Goal: Information Seeking & Learning: Learn about a topic

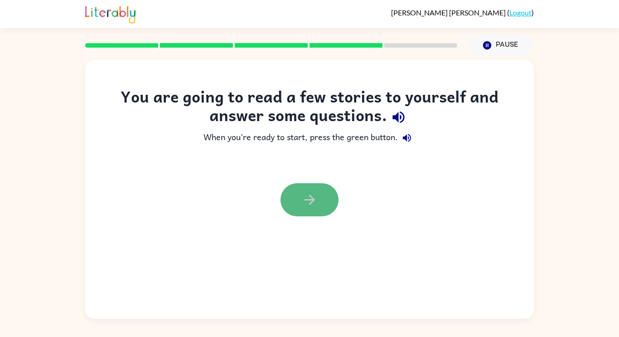
click at [304, 212] on button "button" at bounding box center [309, 199] width 58 height 33
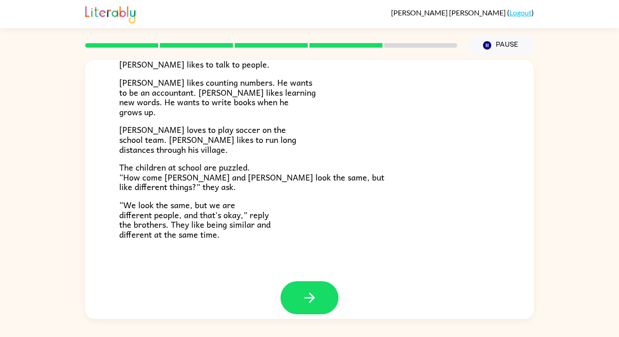
scroll to position [196, 0]
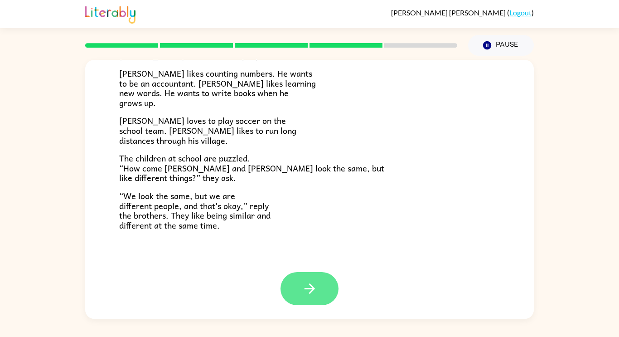
click at [309, 290] on icon "button" at bounding box center [310, 288] width 16 height 16
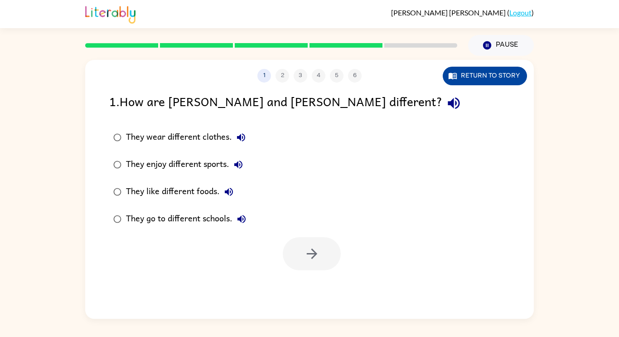
click at [494, 83] on button "Return to story" at bounding box center [485, 76] width 84 height 19
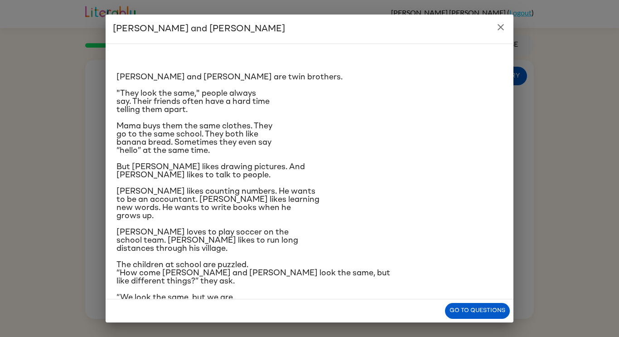
click at [498, 80] on p "[PERSON_NAME] and [PERSON_NAME] are twin brothers." at bounding box center [309, 77] width 386 height 8
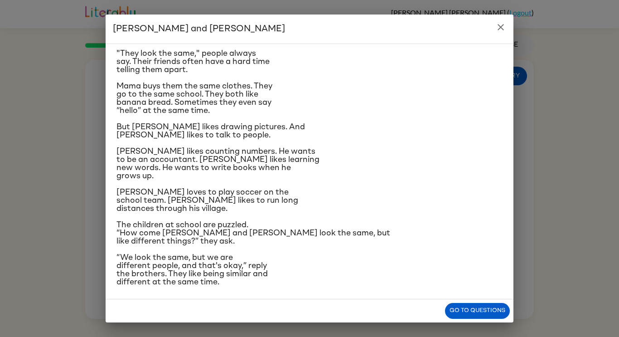
scroll to position [43, 0]
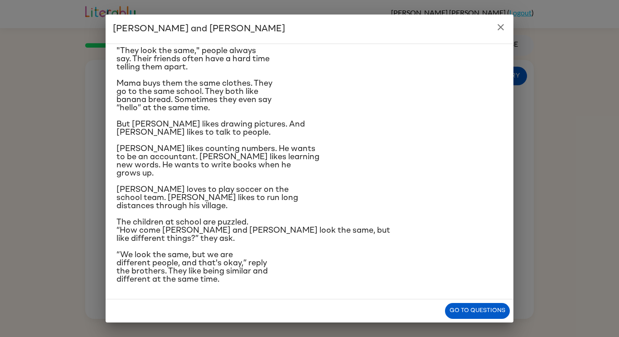
click at [503, 19] on button "close" at bounding box center [501, 27] width 18 height 18
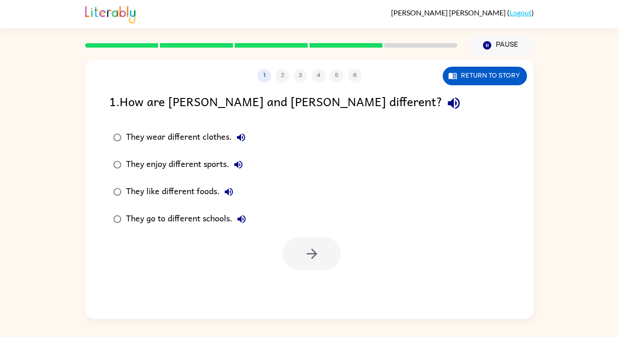
click at [176, 158] on div "They enjoy different sports." at bounding box center [186, 164] width 121 height 18
click at [327, 256] on button "button" at bounding box center [312, 253] width 58 height 33
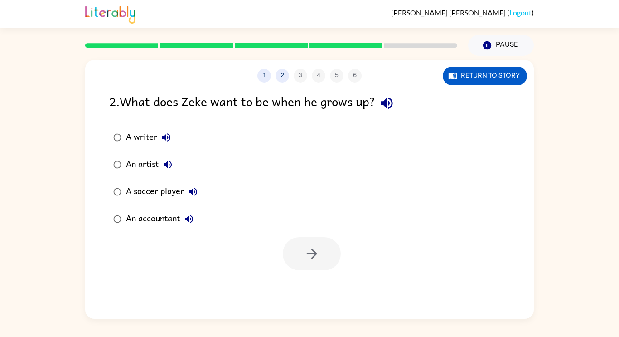
click at [141, 193] on div "A soccer player" at bounding box center [164, 192] width 76 height 18
click at [327, 262] on button "button" at bounding box center [312, 253] width 58 height 33
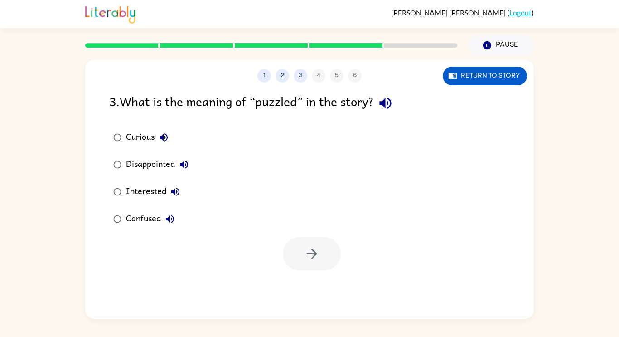
click at [145, 225] on div "Confused" at bounding box center [152, 219] width 53 height 18
click at [289, 261] on button "button" at bounding box center [312, 253] width 58 height 33
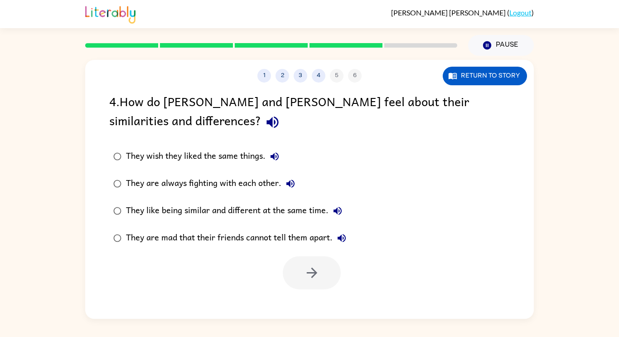
click at [331, 213] on button "They like being similar and different at the same time." at bounding box center [337, 211] width 18 height 18
click at [152, 202] on div "They like being similar and different at the same time." at bounding box center [236, 211] width 221 height 18
click at [308, 271] on icon "button" at bounding box center [312, 273] width 16 height 16
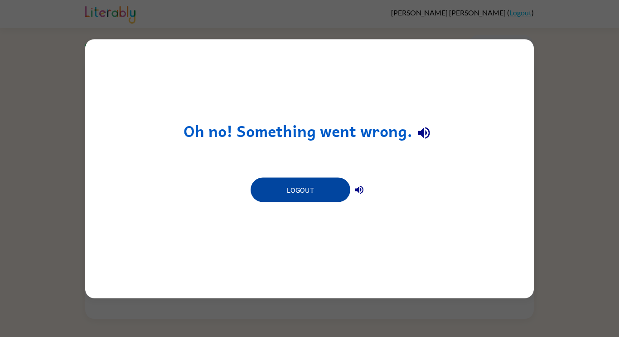
click at [328, 196] on button "Logout" at bounding box center [301, 189] width 100 height 24
click at [319, 193] on button "Logout" at bounding box center [301, 189] width 100 height 24
click at [324, 190] on button "Logout" at bounding box center [301, 189] width 100 height 24
click at [306, 191] on button "Logout" at bounding box center [301, 189] width 100 height 24
click at [297, 187] on button "Logout" at bounding box center [301, 189] width 100 height 24
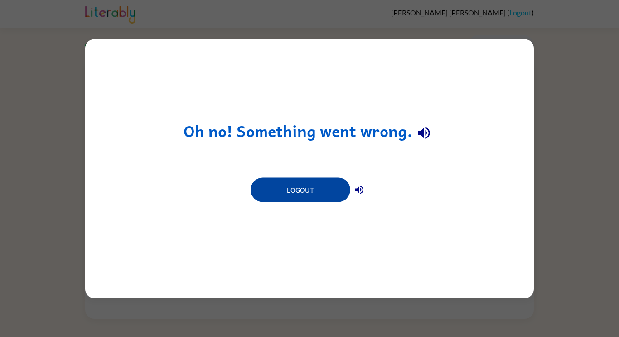
click at [296, 198] on button "Logout" at bounding box center [301, 189] width 100 height 24
click at [299, 193] on button "Logout" at bounding box center [301, 189] width 100 height 24
click at [300, 189] on button "Logout" at bounding box center [301, 189] width 100 height 24
click at [295, 202] on button "Logout" at bounding box center [301, 189] width 100 height 24
click at [289, 198] on button "Logout" at bounding box center [301, 189] width 100 height 24
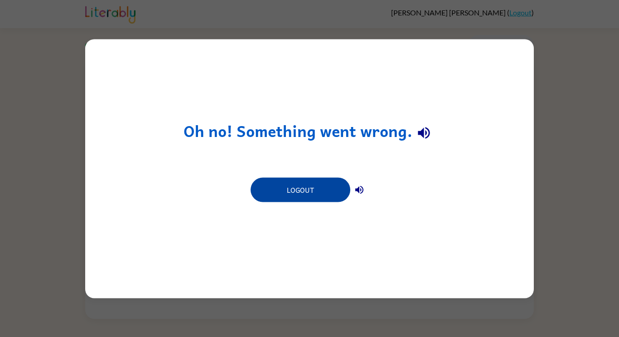
click at [274, 194] on button "Logout" at bounding box center [301, 189] width 100 height 24
click at [273, 186] on button "Logout" at bounding box center [301, 189] width 100 height 24
click at [290, 193] on button "Logout" at bounding box center [301, 189] width 100 height 24
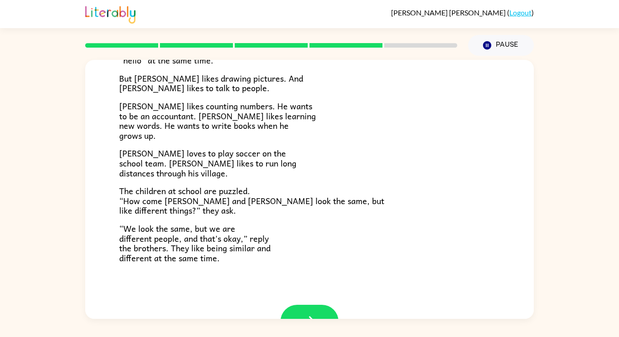
scroll to position [196, 0]
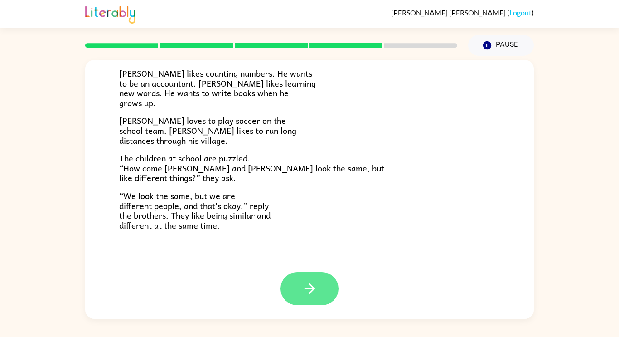
click at [312, 286] on icon "button" at bounding box center [309, 288] width 10 height 10
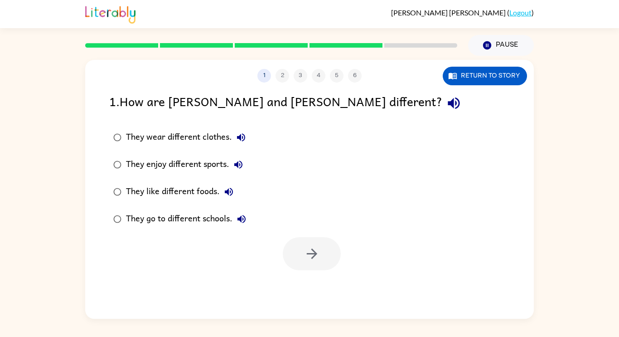
scroll to position [0, 0]
click at [230, 165] on button "They enjoy different sports." at bounding box center [238, 164] width 18 height 18
click at [145, 166] on div "They enjoy different sports." at bounding box center [186, 164] width 121 height 18
click at [303, 260] on button "button" at bounding box center [312, 253] width 58 height 33
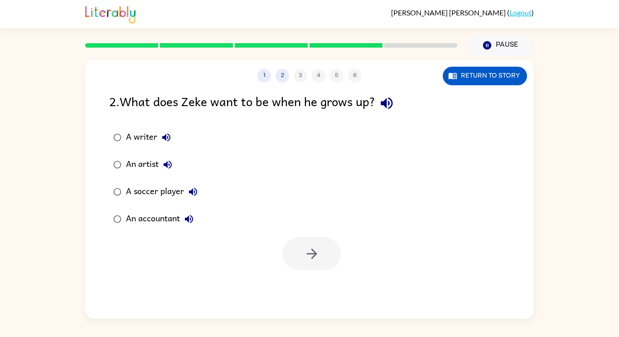
click at [167, 182] on label "A soccer player" at bounding box center [155, 191] width 102 height 27
click at [335, 274] on div "1 2 3 4 5 6 Return to story 2 . What does Zeke want to be when he grows up? A w…" at bounding box center [309, 189] width 449 height 259
click at [320, 257] on button "button" at bounding box center [312, 253] width 58 height 33
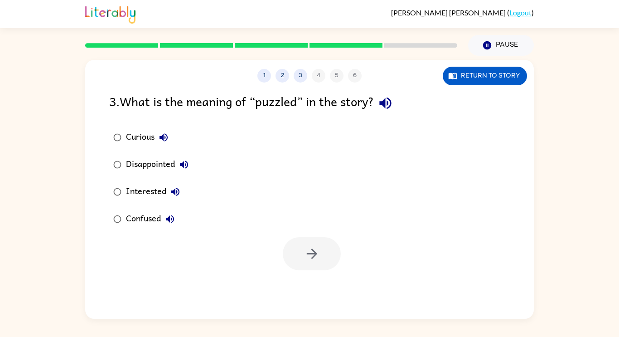
click at [166, 189] on button "Interested" at bounding box center [175, 192] width 18 height 18
click at [322, 259] on button "button" at bounding box center [312, 253] width 58 height 33
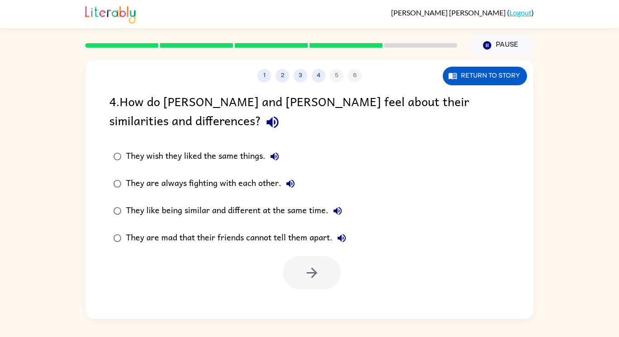
click at [308, 213] on div "They like being similar and different at the same time." at bounding box center [236, 211] width 221 height 18
click at [301, 261] on button "button" at bounding box center [312, 272] width 58 height 33
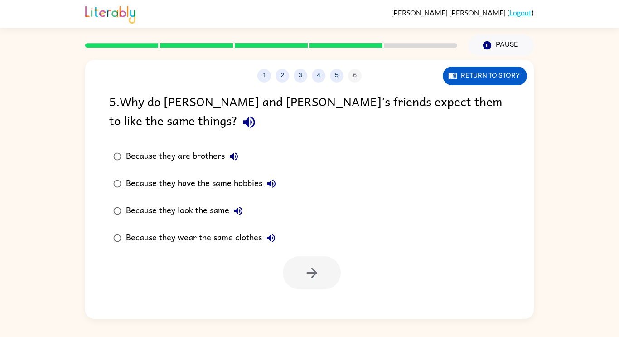
click at [203, 156] on div "Because they are brothers" at bounding box center [184, 156] width 117 height 18
click at [322, 280] on button "button" at bounding box center [312, 272] width 58 height 33
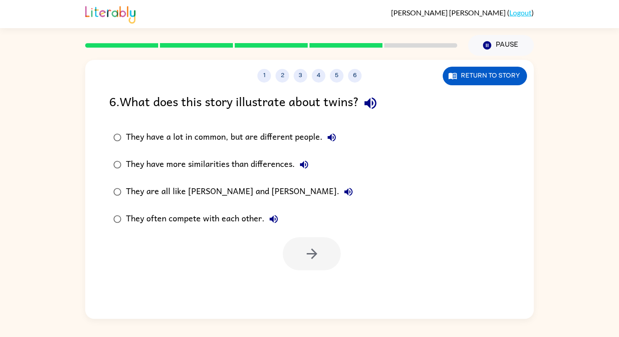
click at [216, 166] on div "They have more similarities than differences." at bounding box center [219, 164] width 187 height 18
click at [301, 258] on button "button" at bounding box center [312, 253] width 58 height 33
